Goal: Task Accomplishment & Management: Use online tool/utility

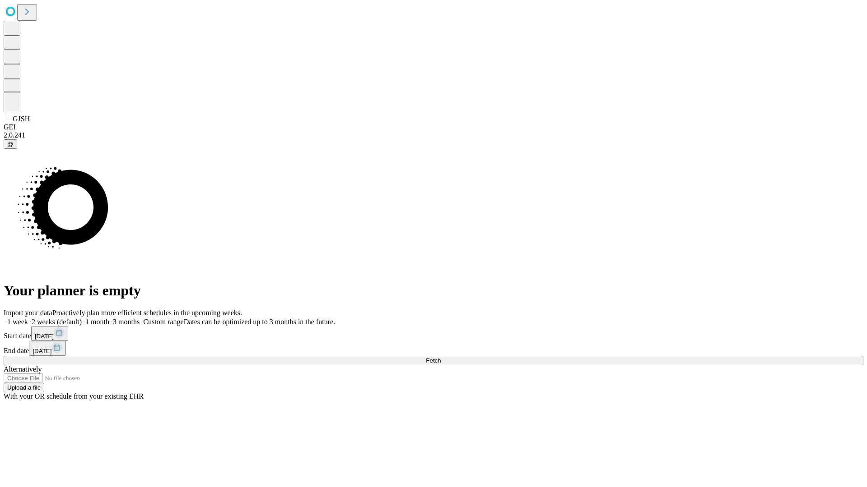
click at [441, 357] on span "Fetch" at bounding box center [433, 360] width 15 height 7
